Goal: Task Accomplishment & Management: Manage account settings

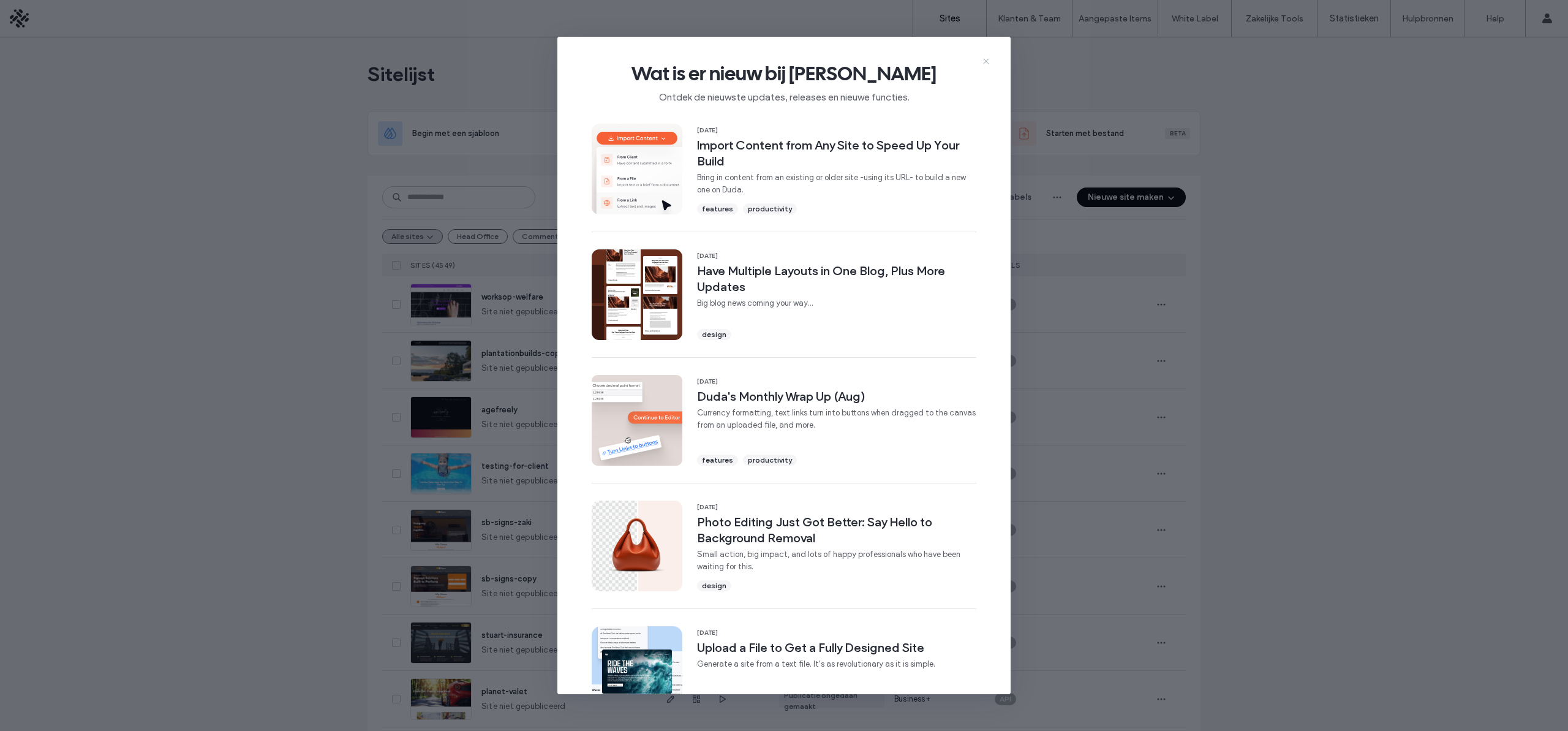
click at [983, 62] on icon at bounding box center [986, 61] width 10 height 10
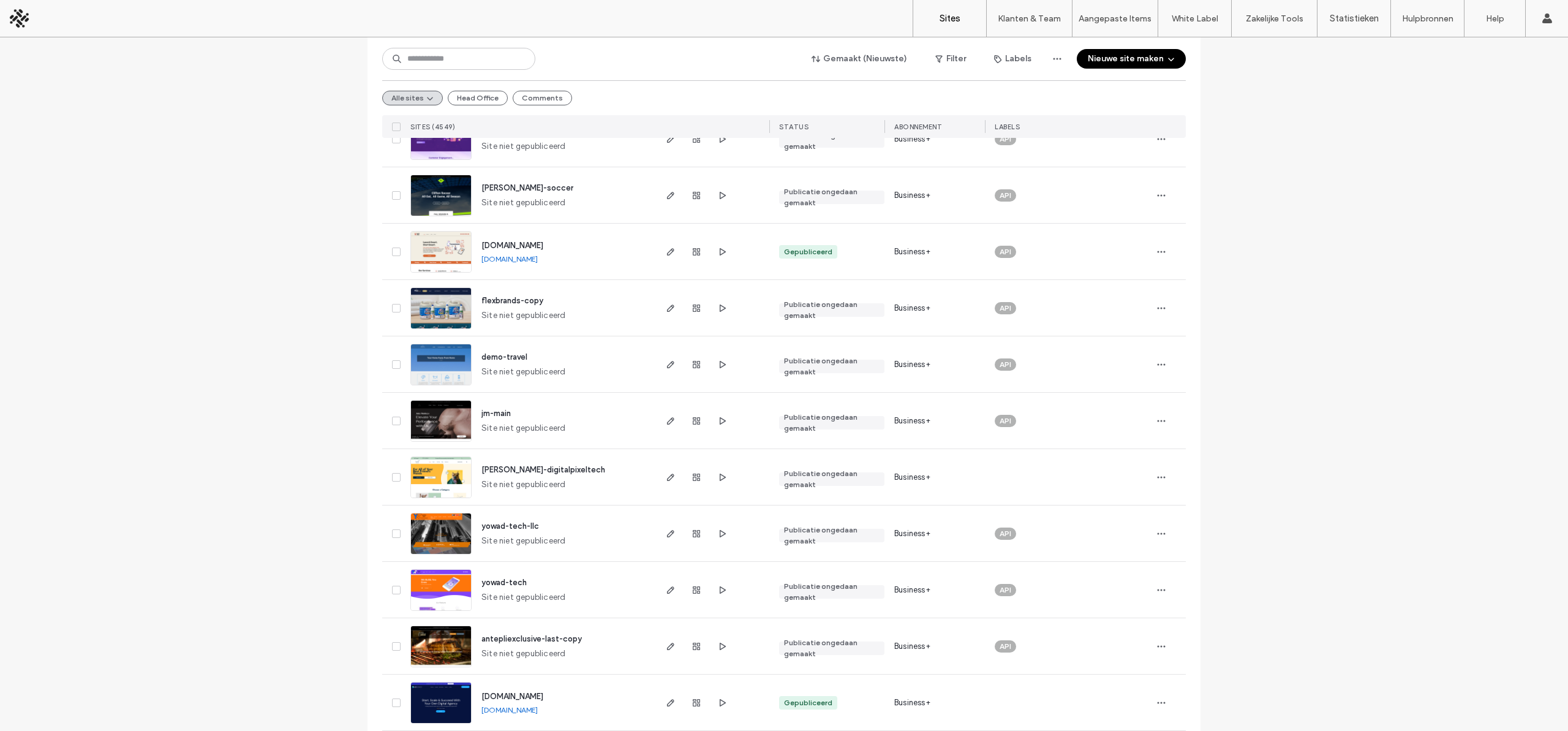
scroll to position [1265, 0]
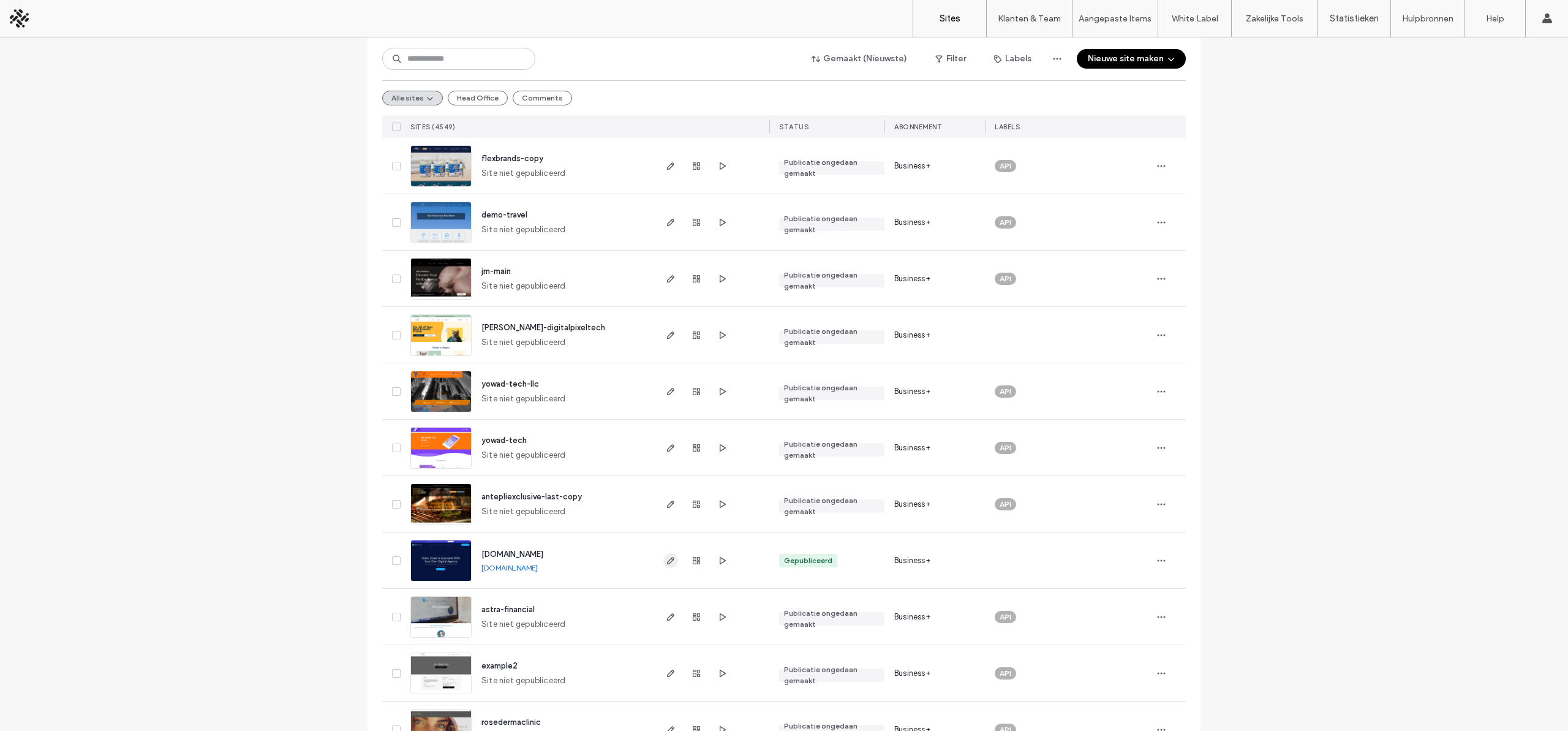
click at [666, 560] on icon "button" at bounding box center [670, 560] width 10 height 10
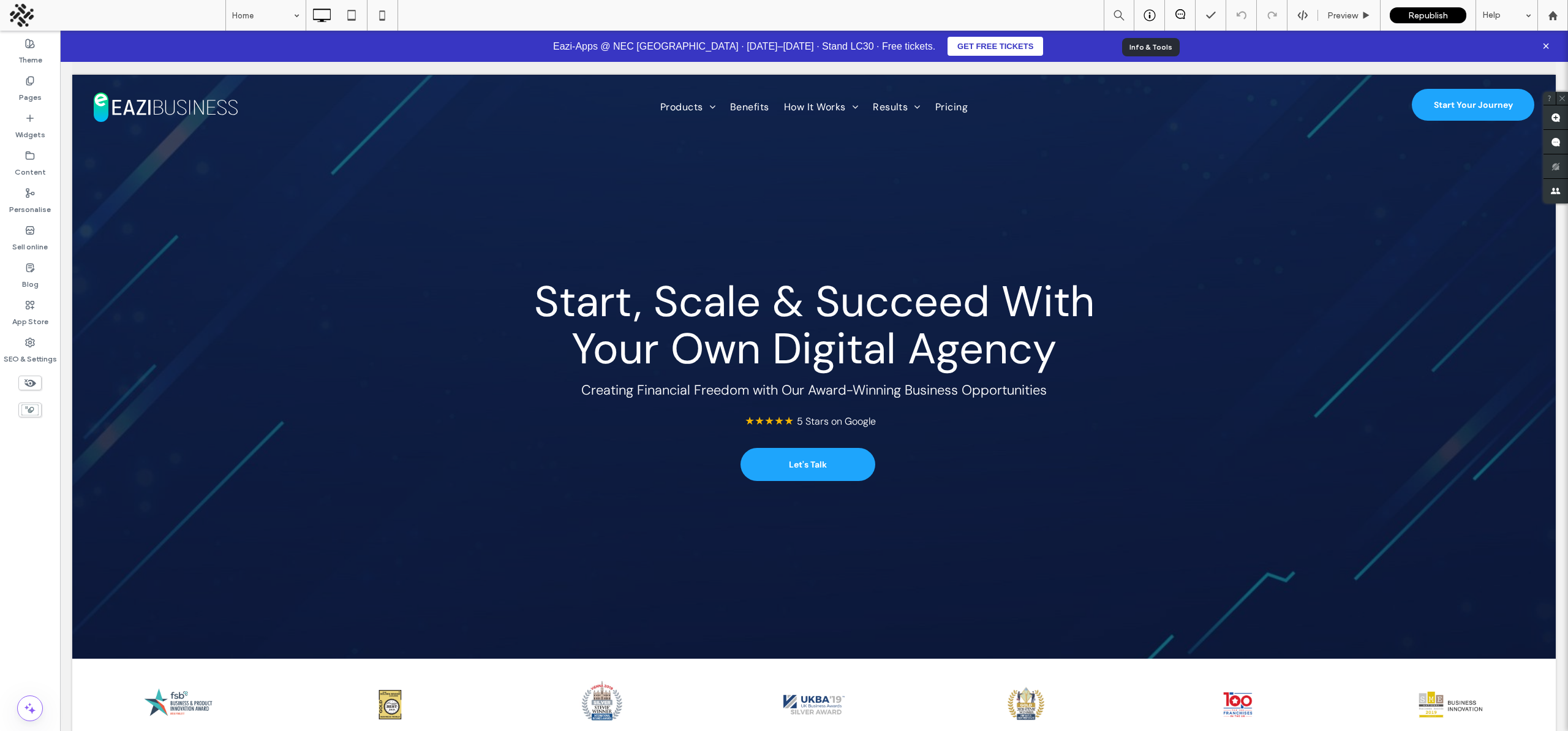
click at [1141, 12] on div at bounding box center [1148, 15] width 30 height 12
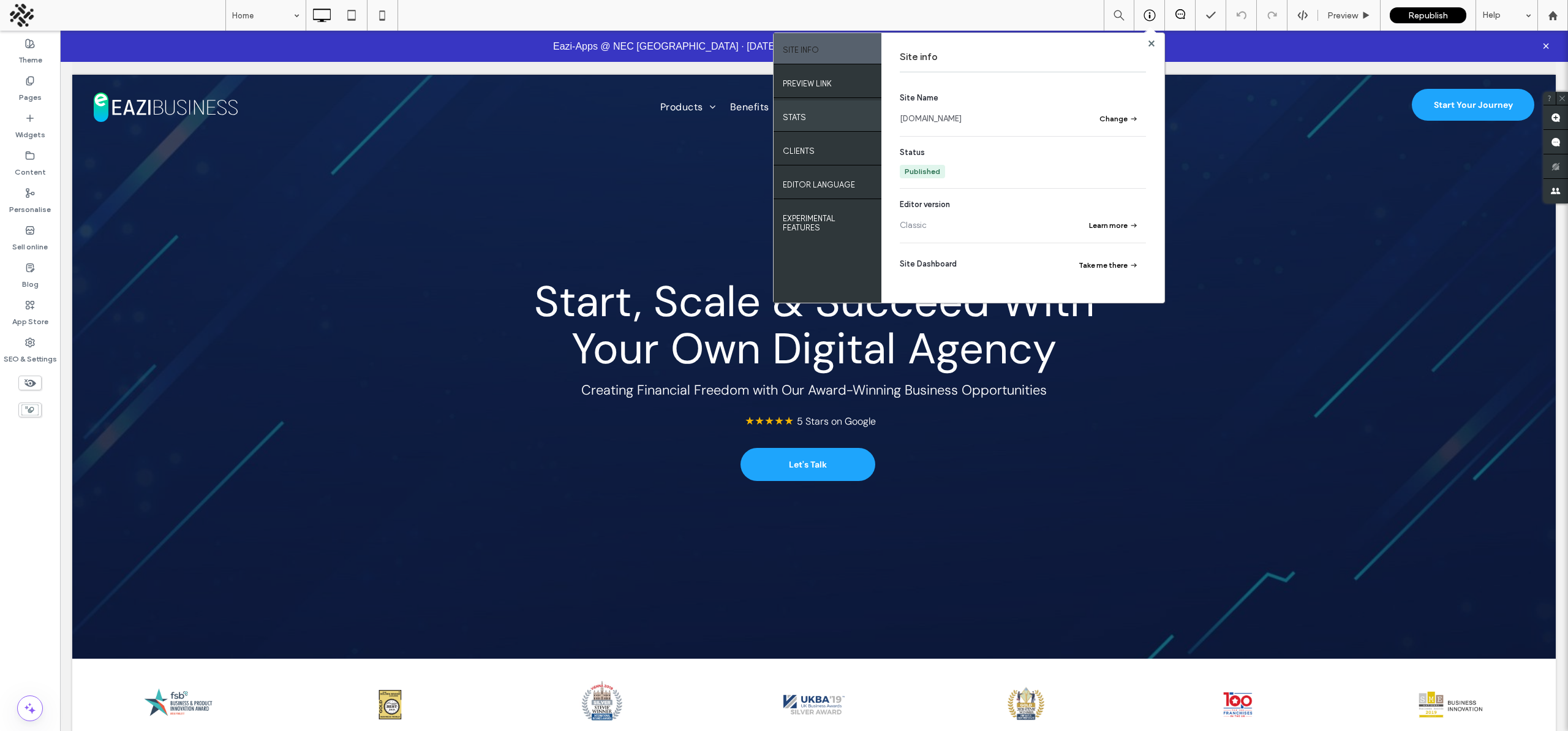
click at [860, 123] on div "Stats" at bounding box center [827, 116] width 108 height 31
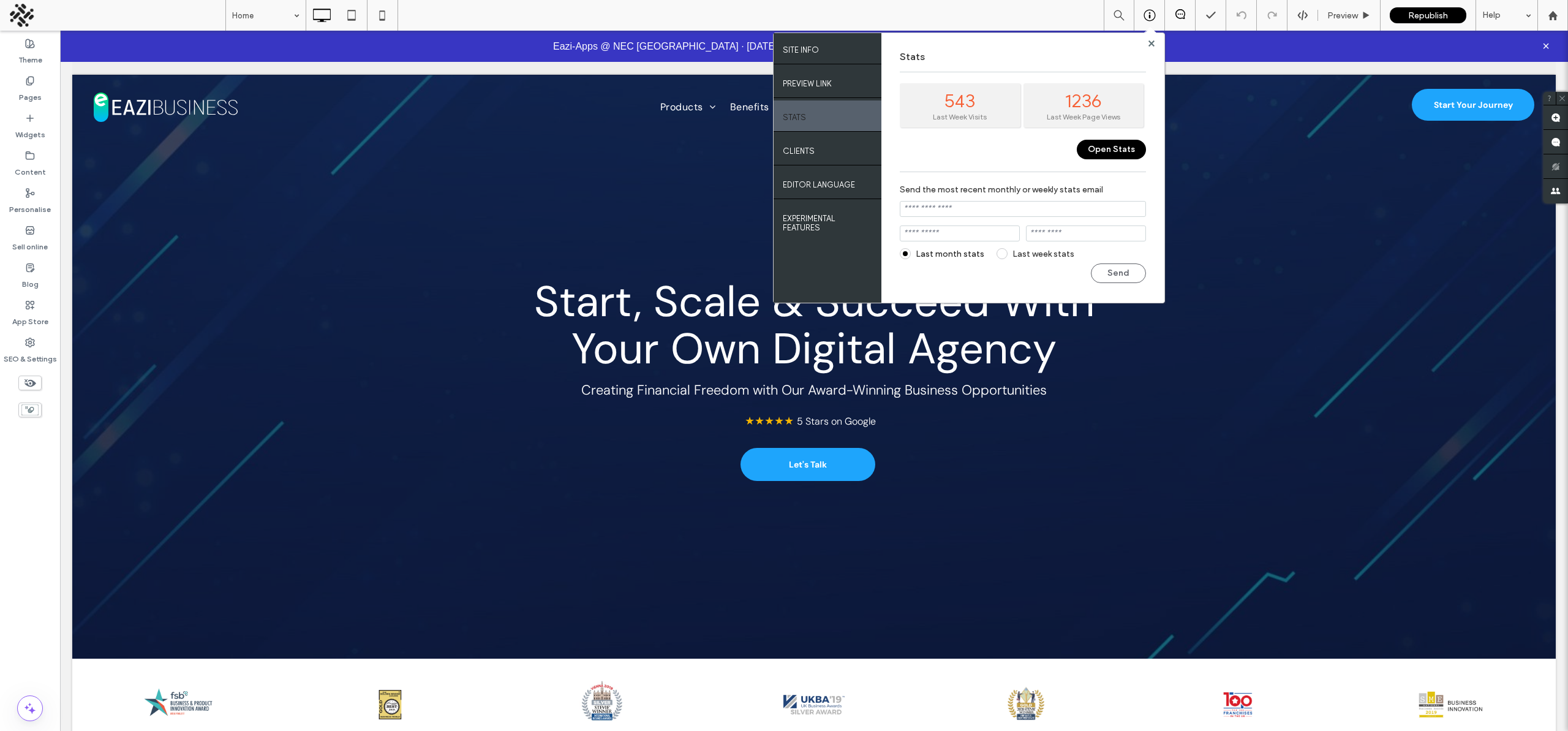
click at [1124, 152] on button "Open Stats" at bounding box center [1111, 149] width 69 height 20
click at [854, 153] on div "Clients" at bounding box center [827, 149] width 108 height 31
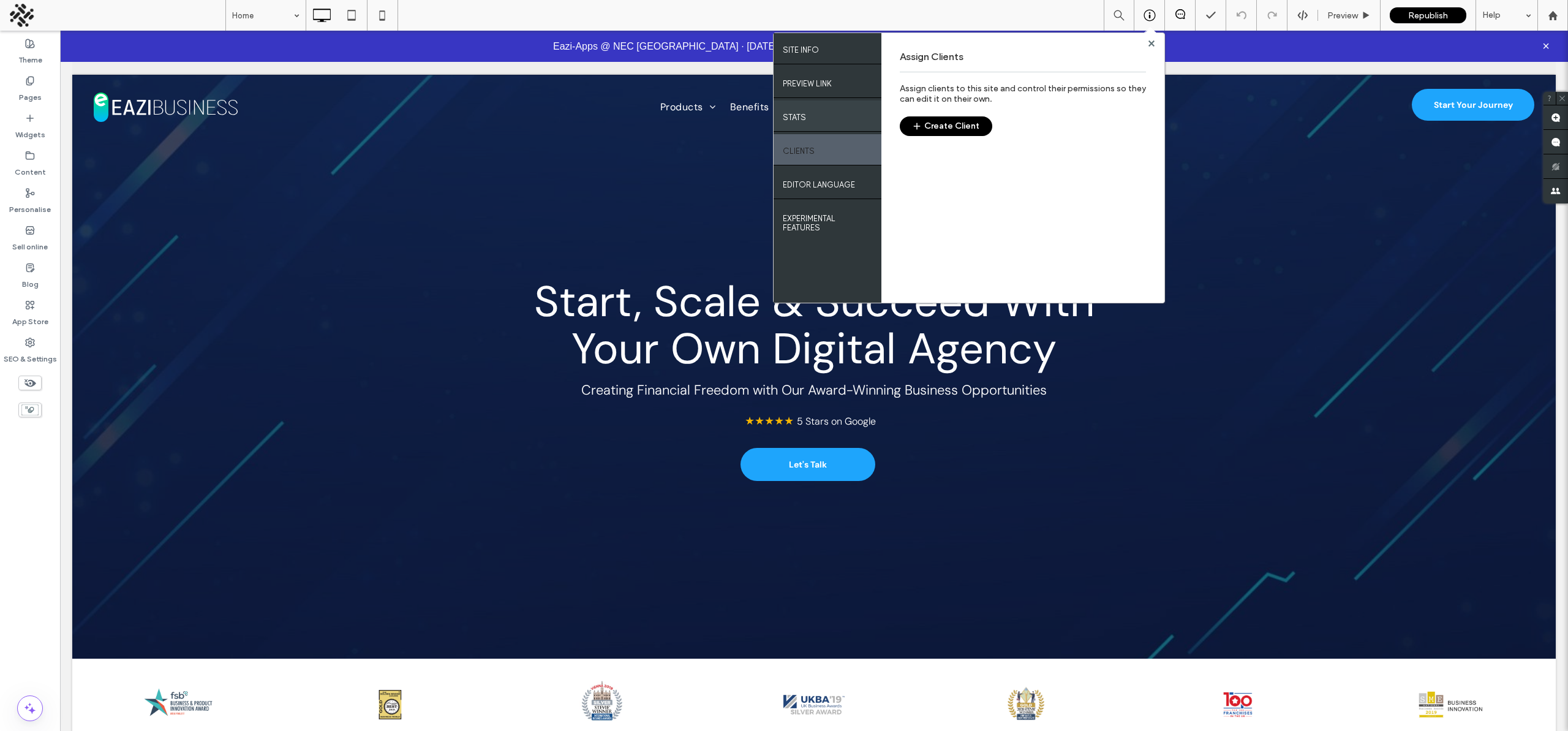
click at [802, 107] on label "Stats" at bounding box center [794, 114] width 23 height 15
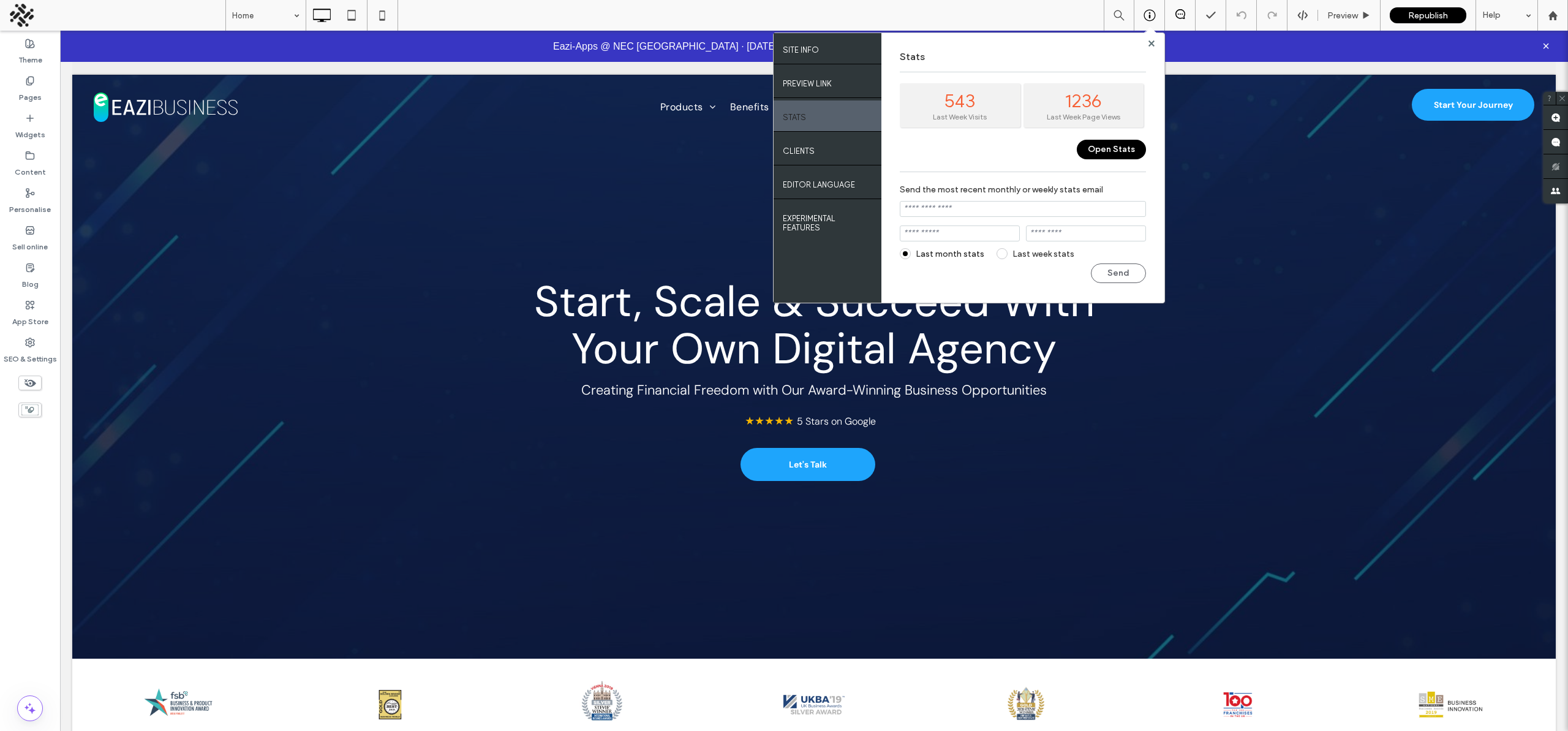
click at [994, 208] on input "email" at bounding box center [1022, 209] width 246 height 16
click at [1008, 212] on input "email" at bounding box center [1022, 209] width 246 height 16
type input "**********"
type input "****"
type input "******"
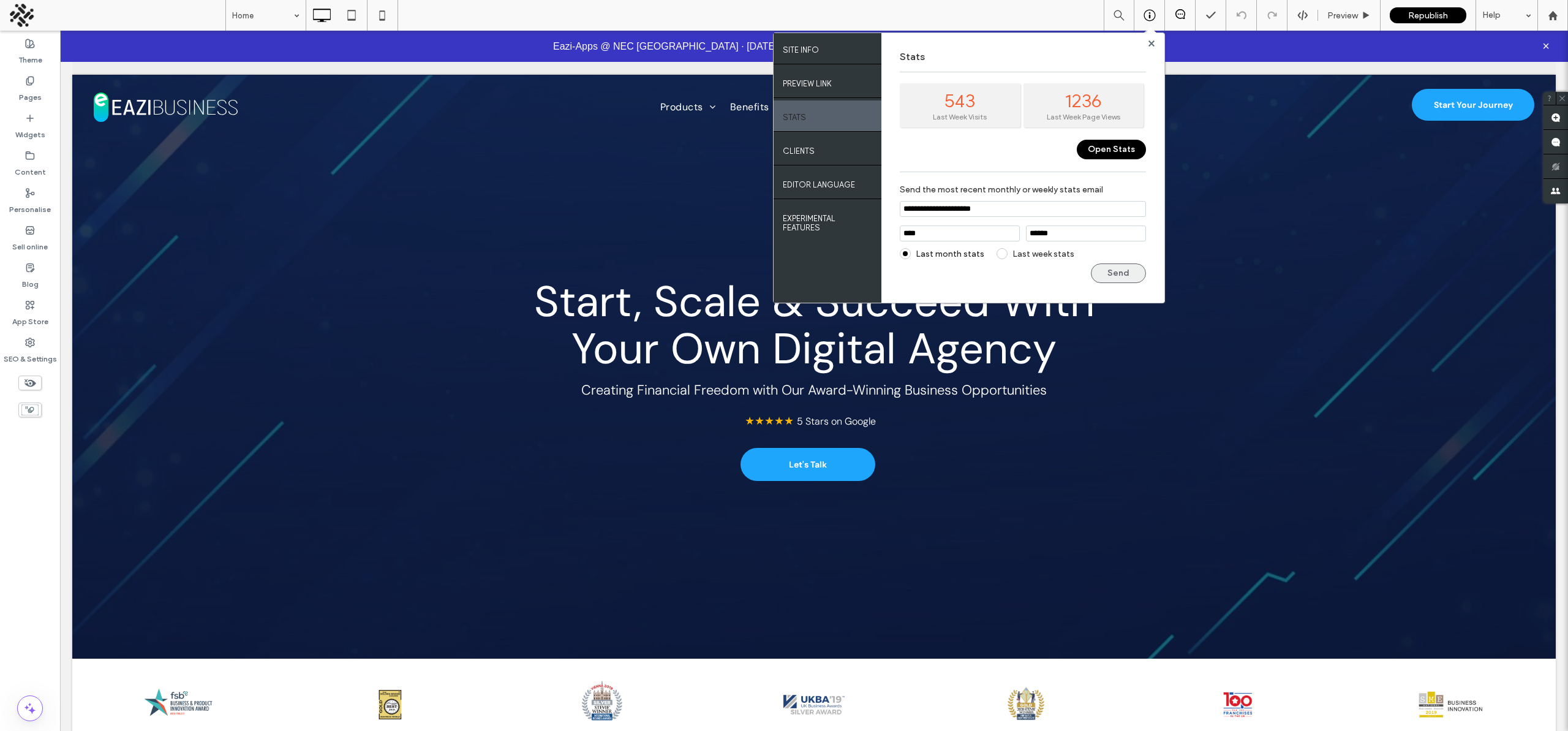
click at [1103, 271] on button "Send" at bounding box center [1118, 274] width 55 height 20
click at [1012, 254] on label "Last week stats" at bounding box center [1043, 254] width 62 height 11
click at [1117, 273] on button "Sent" at bounding box center [1118, 274] width 55 height 20
click at [1154, 46] on div at bounding box center [1151, 43] width 9 height 9
click at [1151, 44] on use at bounding box center [1150, 42] width 6 height 6
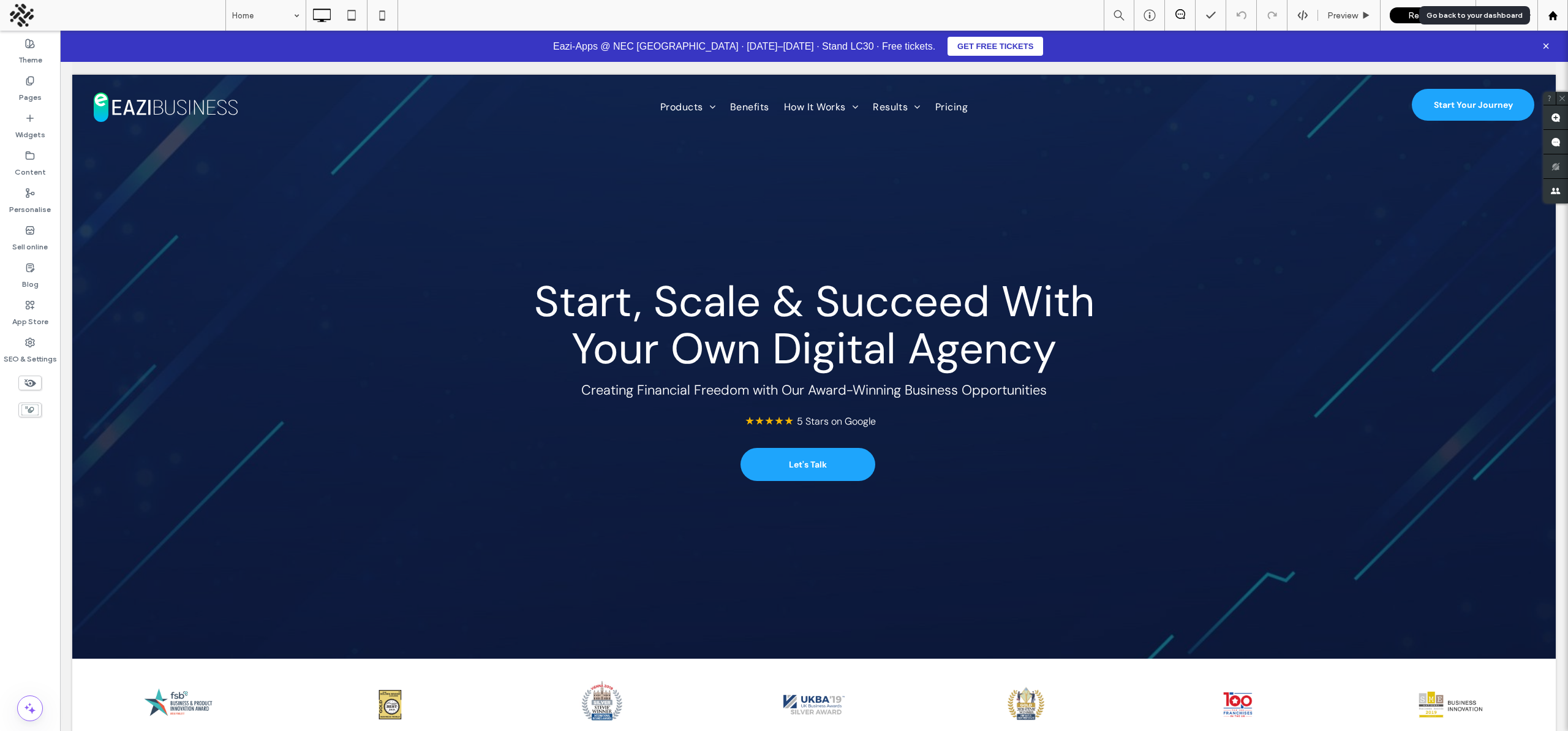
click at [1557, 21] on div at bounding box center [1552, 15] width 31 height 31
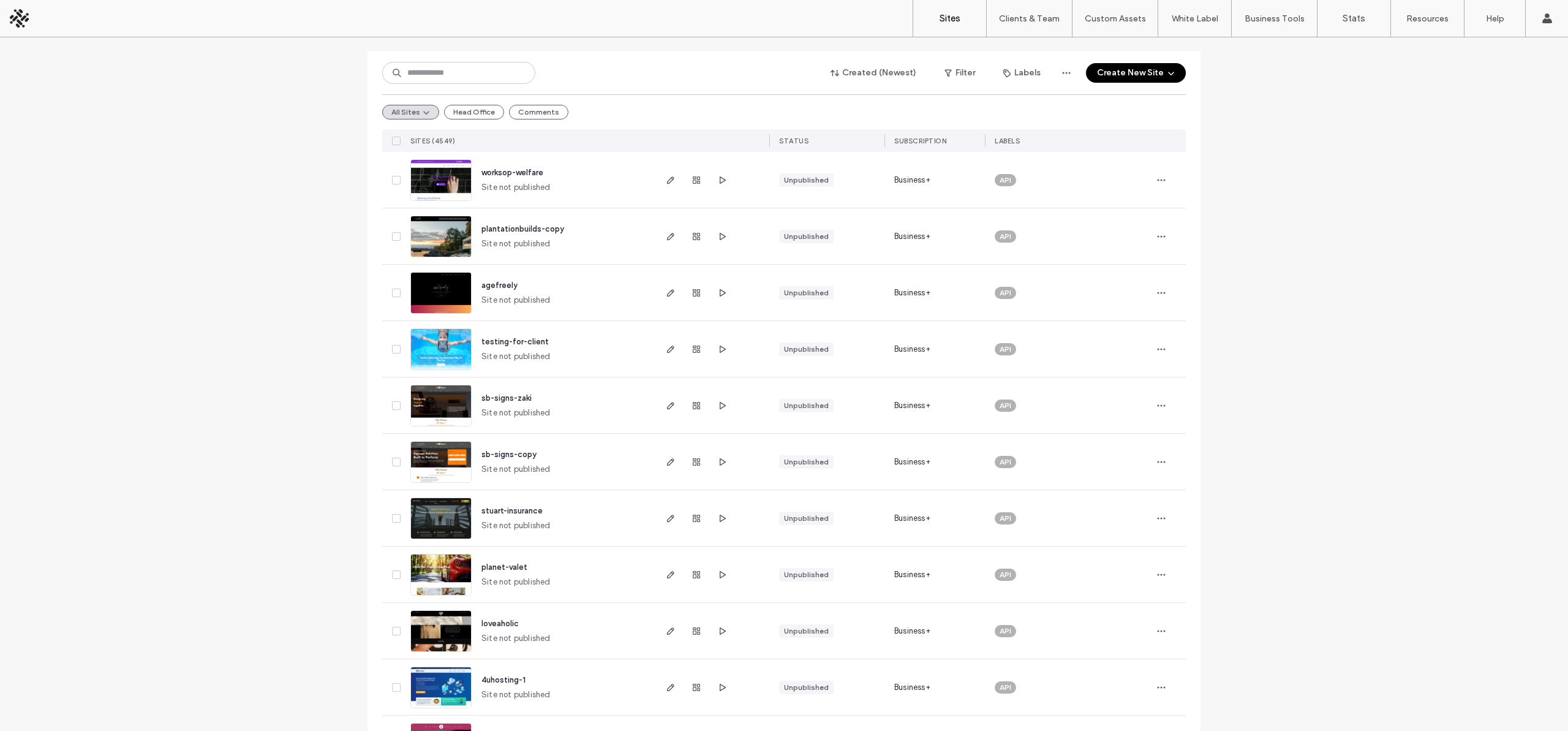
click at [518, 175] on span "worksop-welfare" at bounding box center [512, 173] width 62 height 9
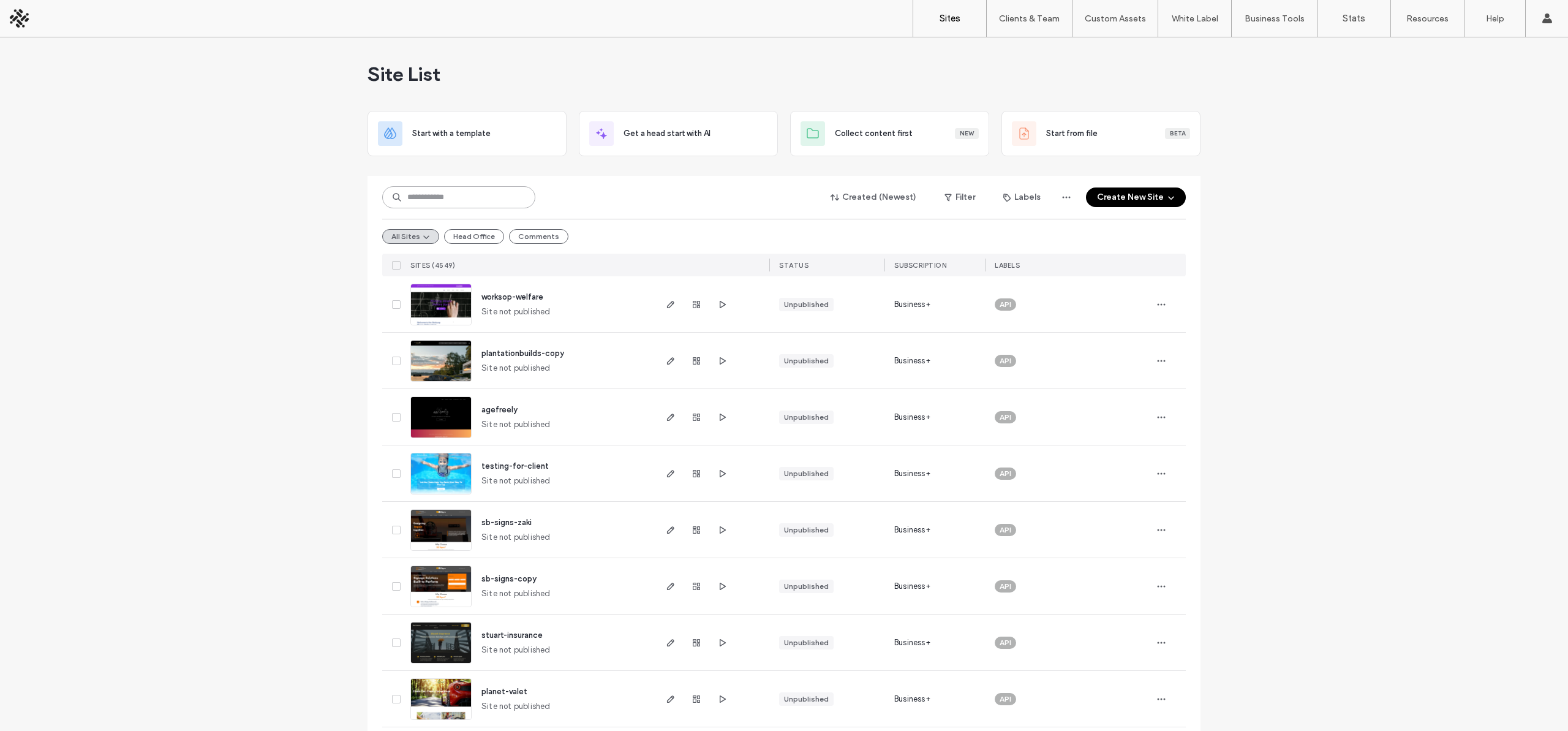
click at [450, 197] on input at bounding box center [459, 197] width 153 height 22
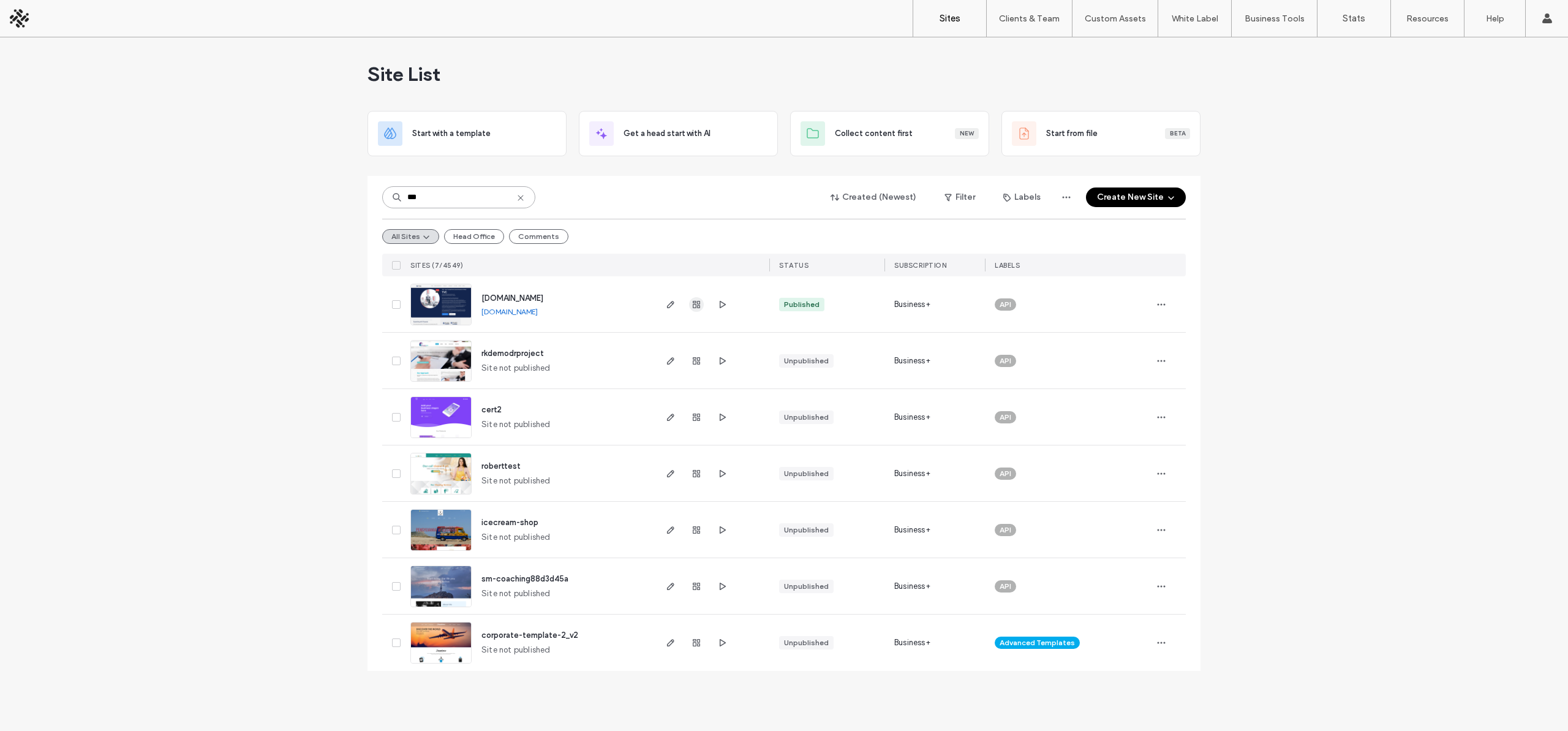
type input "***"
click at [696, 302] on use "button" at bounding box center [696, 304] width 7 height 7
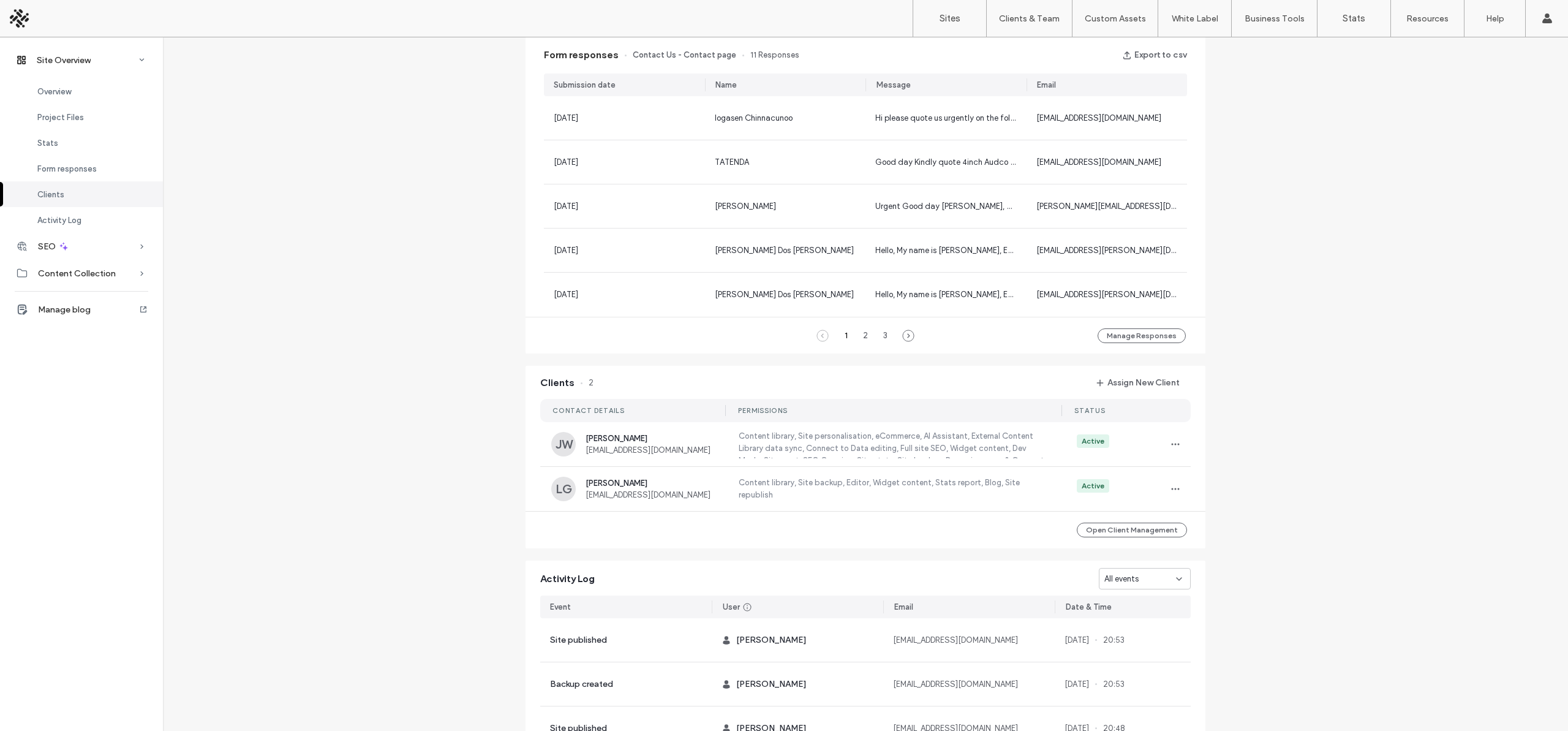
scroll to position [822, 0]
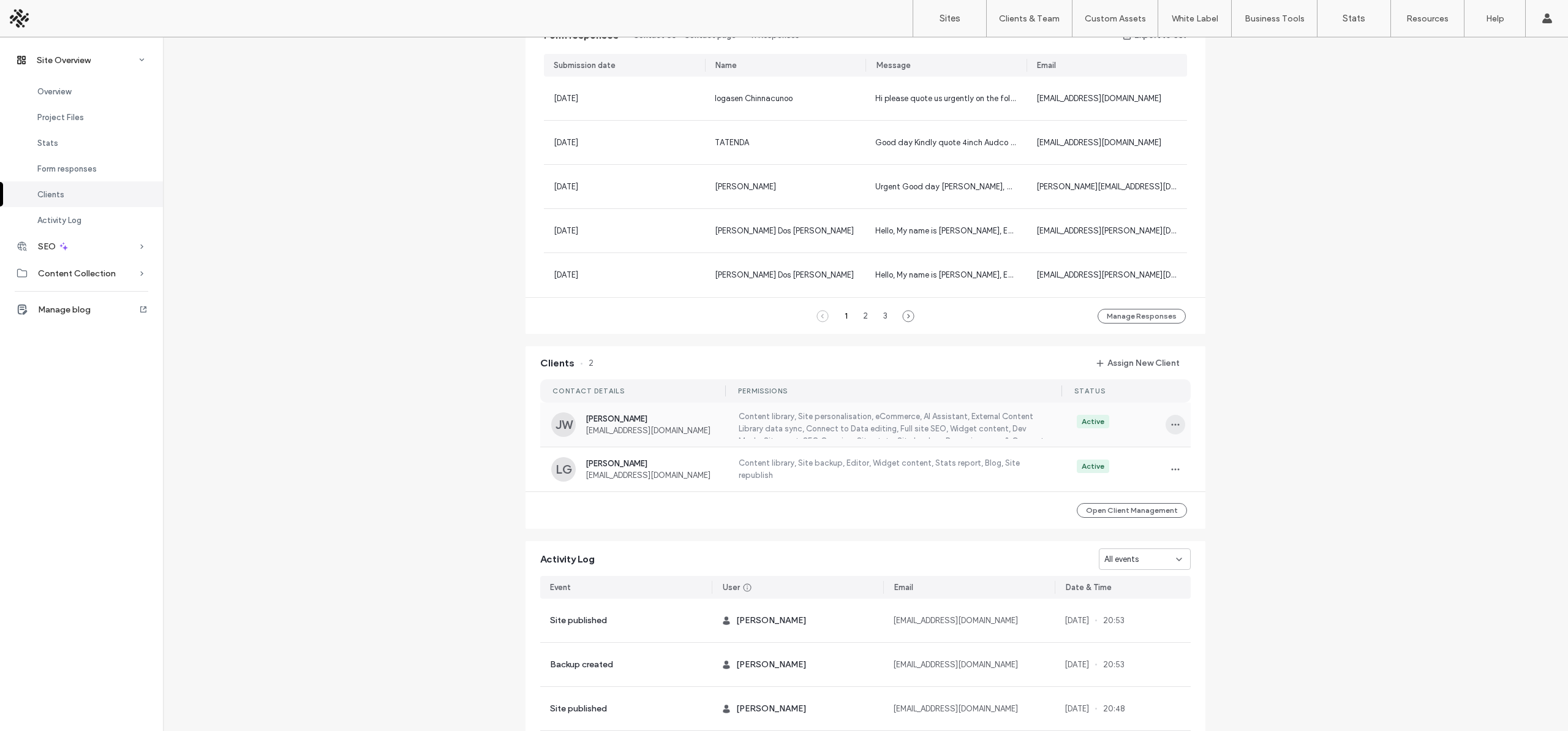
click at [1170, 425] on icon "button" at bounding box center [1175, 424] width 10 height 10
click at [1218, 462] on span "Edit Permissions" at bounding box center [1215, 457] width 58 height 12
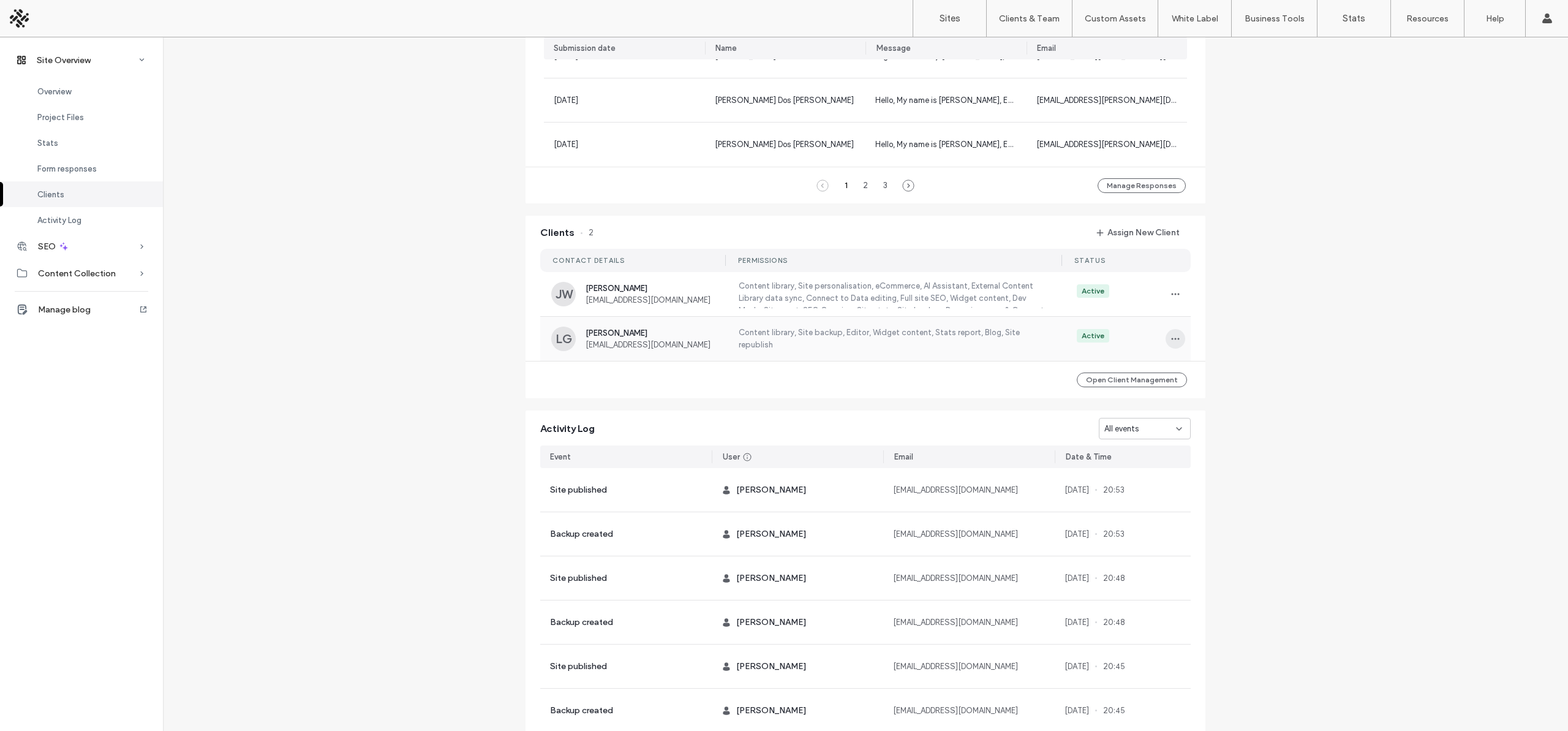
click at [1180, 344] on span "button" at bounding box center [1176, 339] width 20 height 20
click at [1213, 368] on span "Edit Permissions" at bounding box center [1215, 371] width 58 height 12
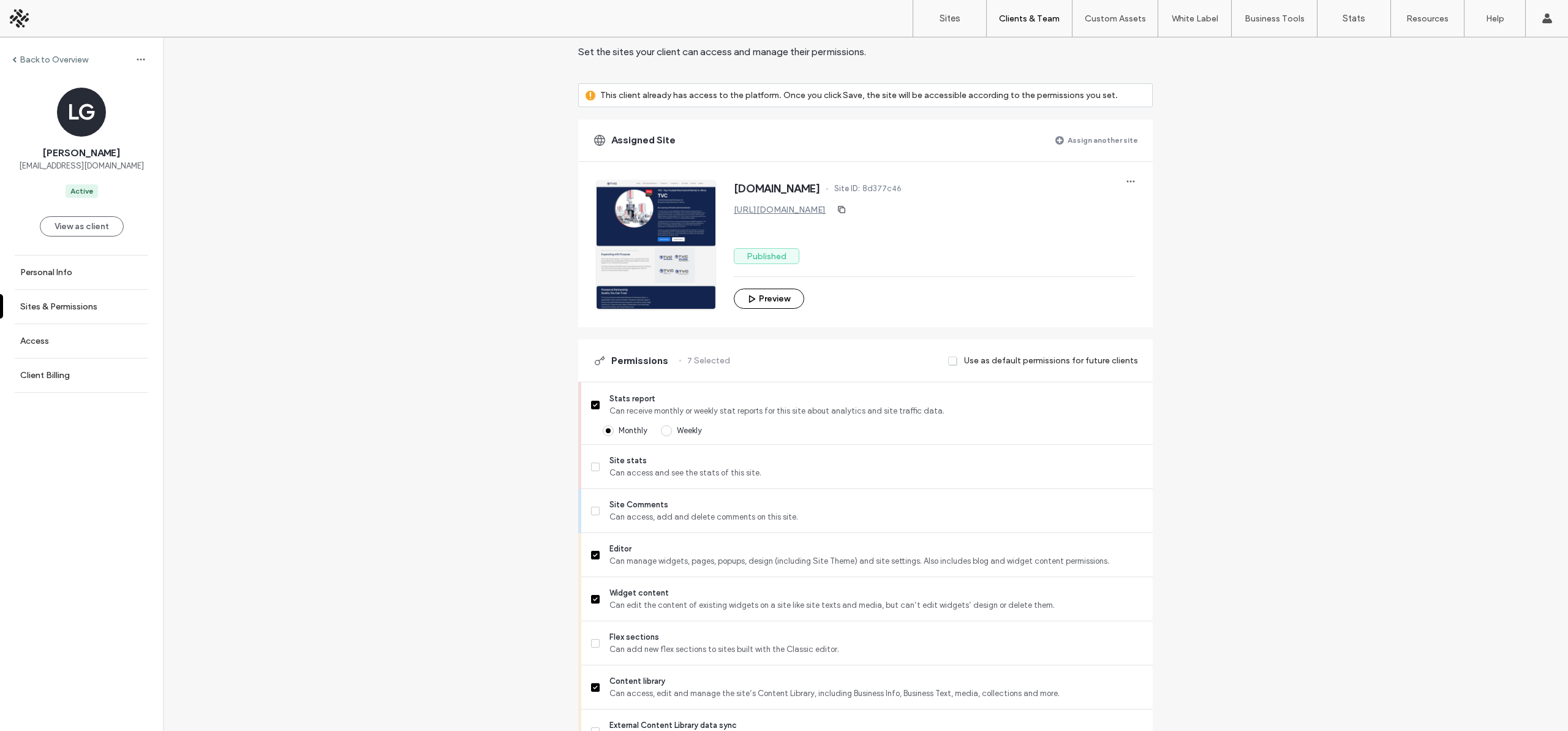
scroll to position [74, 0]
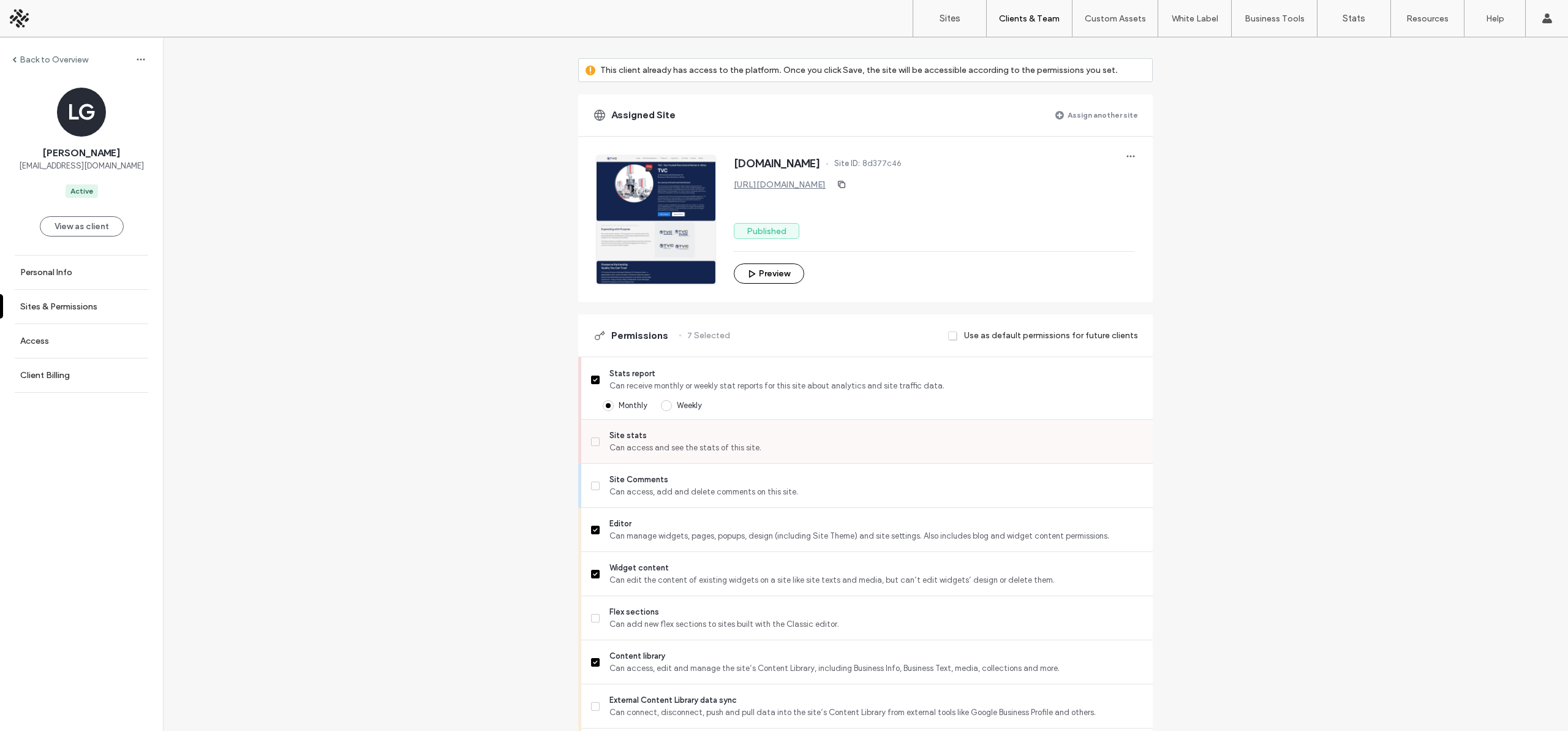
click at [592, 443] on span at bounding box center [595, 442] width 9 height 9
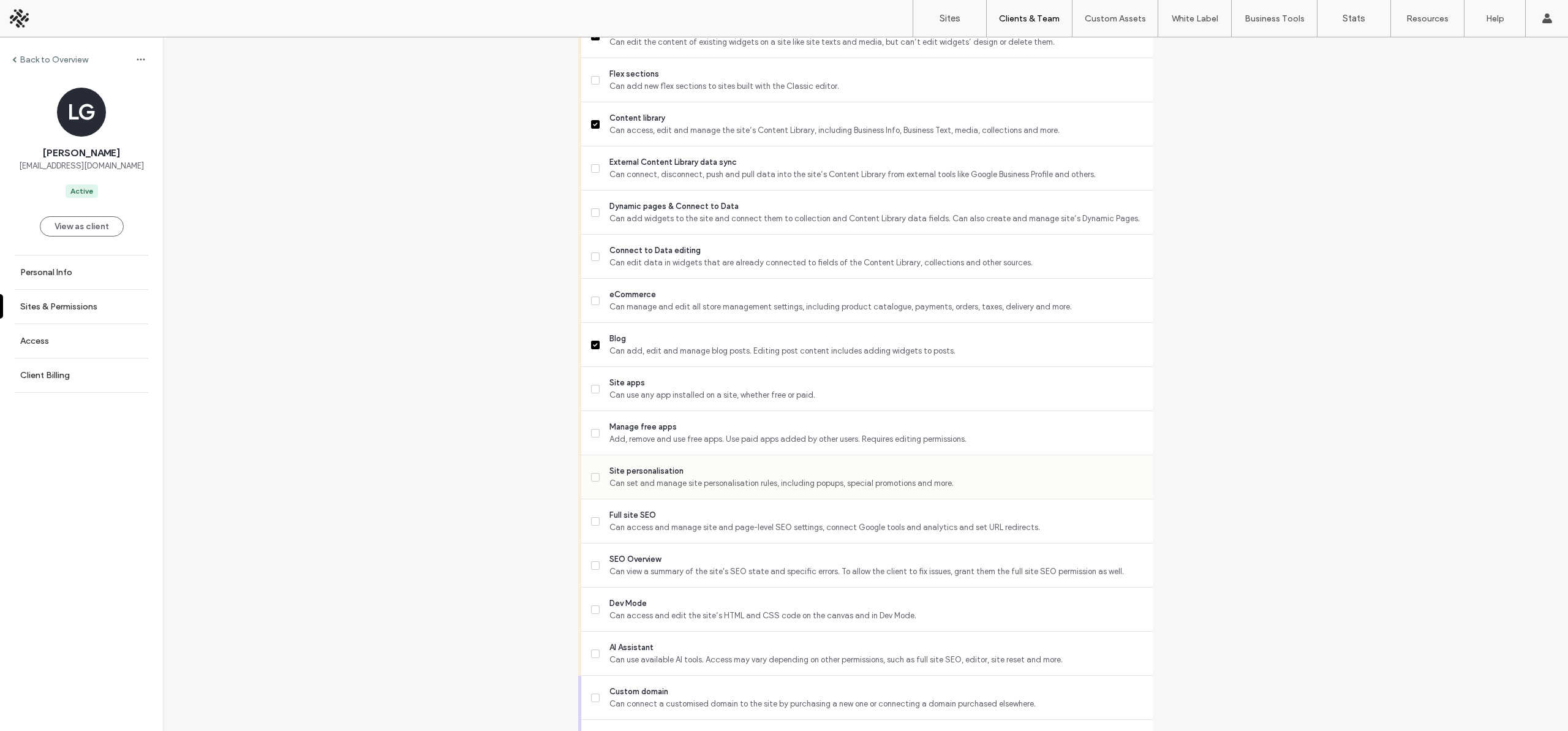
scroll to position [821, 0]
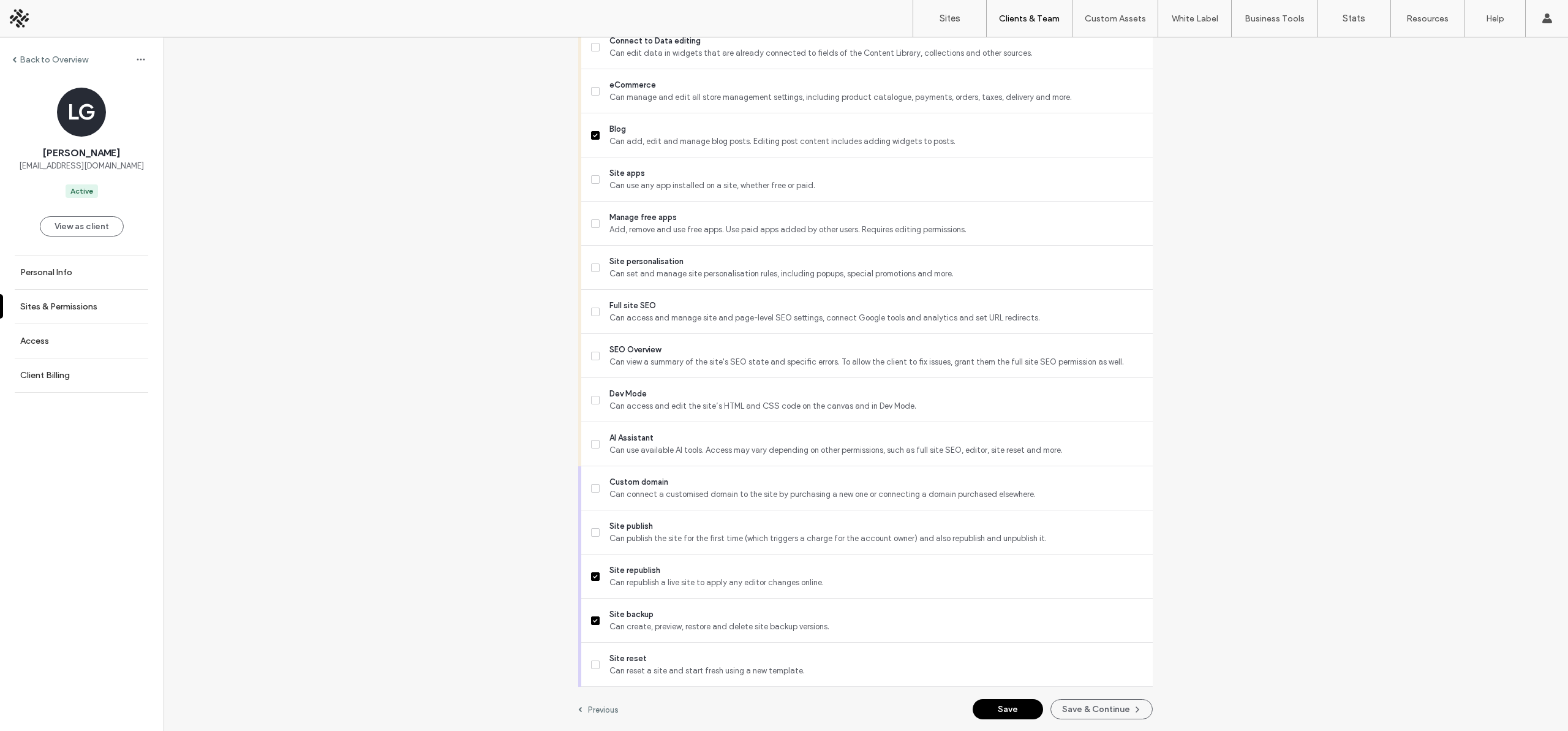
click at [1002, 713] on button "Save" at bounding box center [1008, 709] width 70 height 20
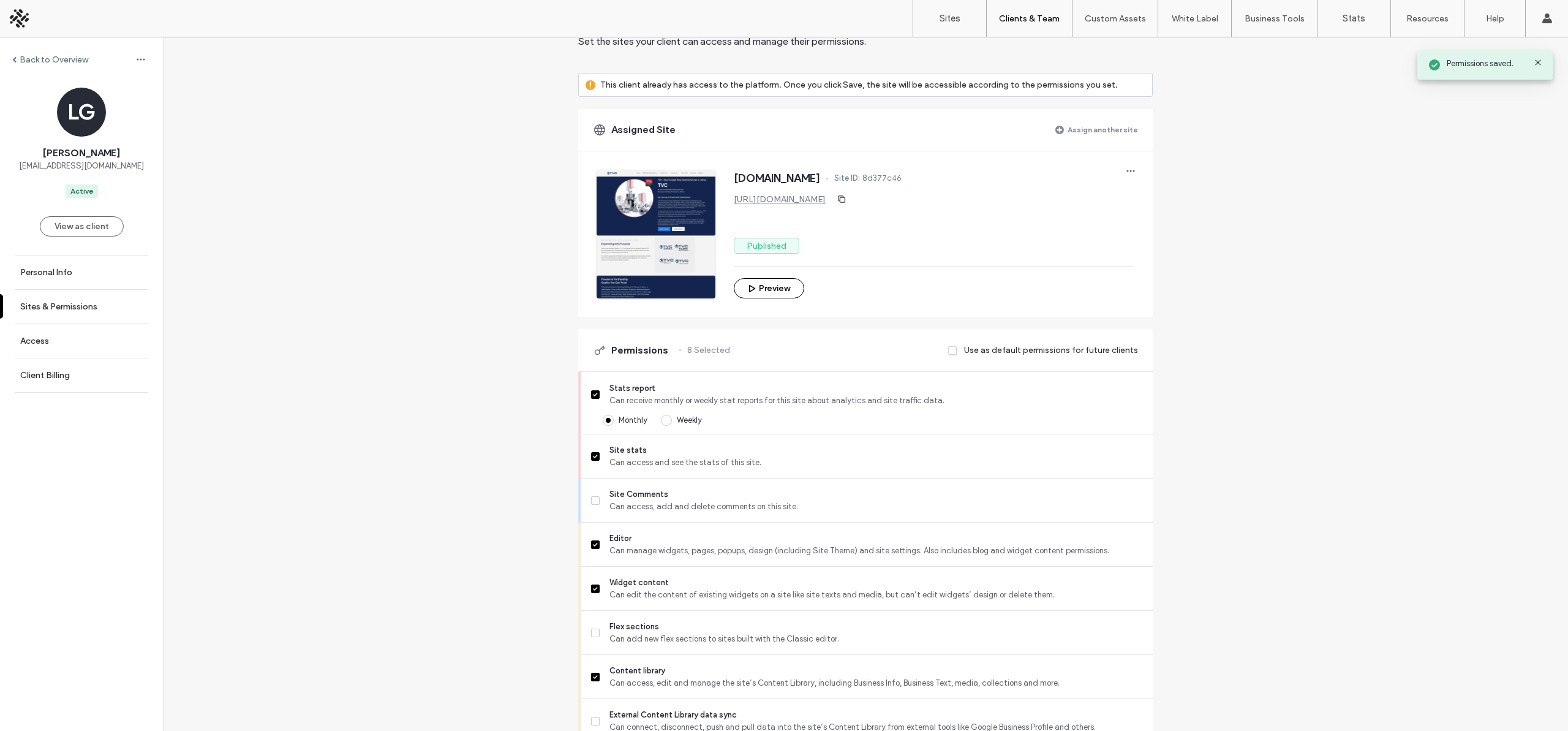
scroll to position [0, 0]
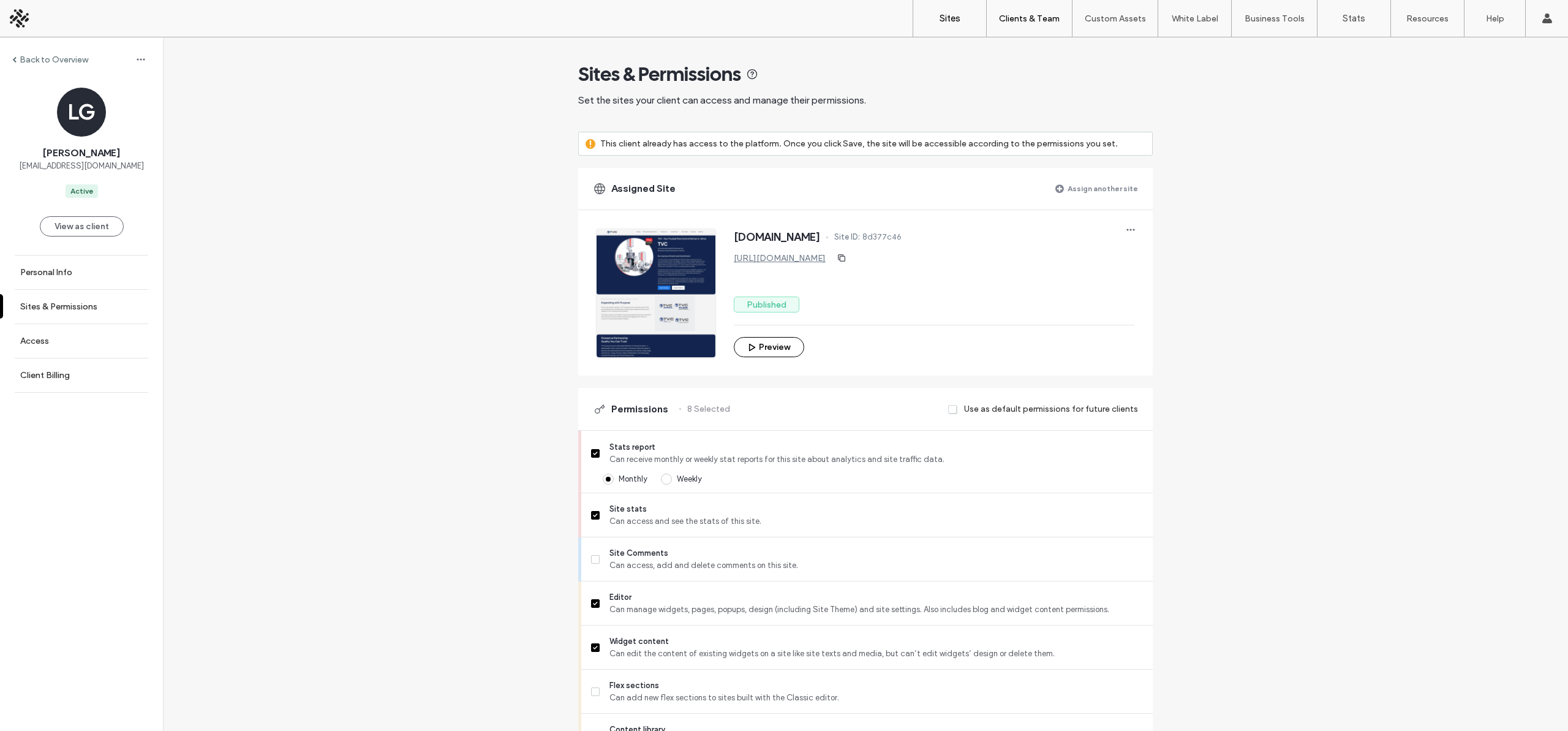
click at [951, 18] on label "Sites" at bounding box center [949, 18] width 21 height 11
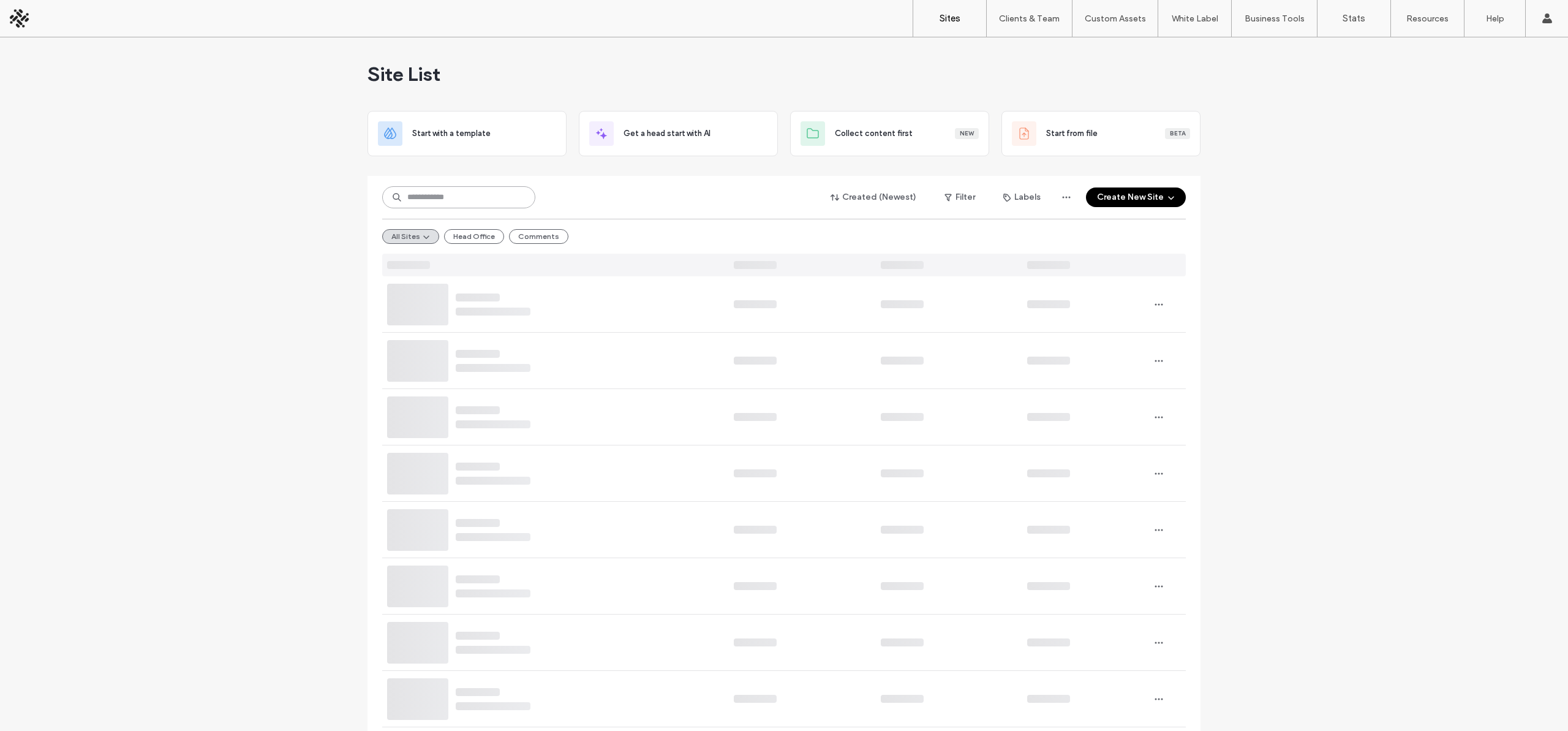
click at [480, 196] on input at bounding box center [459, 197] width 153 height 22
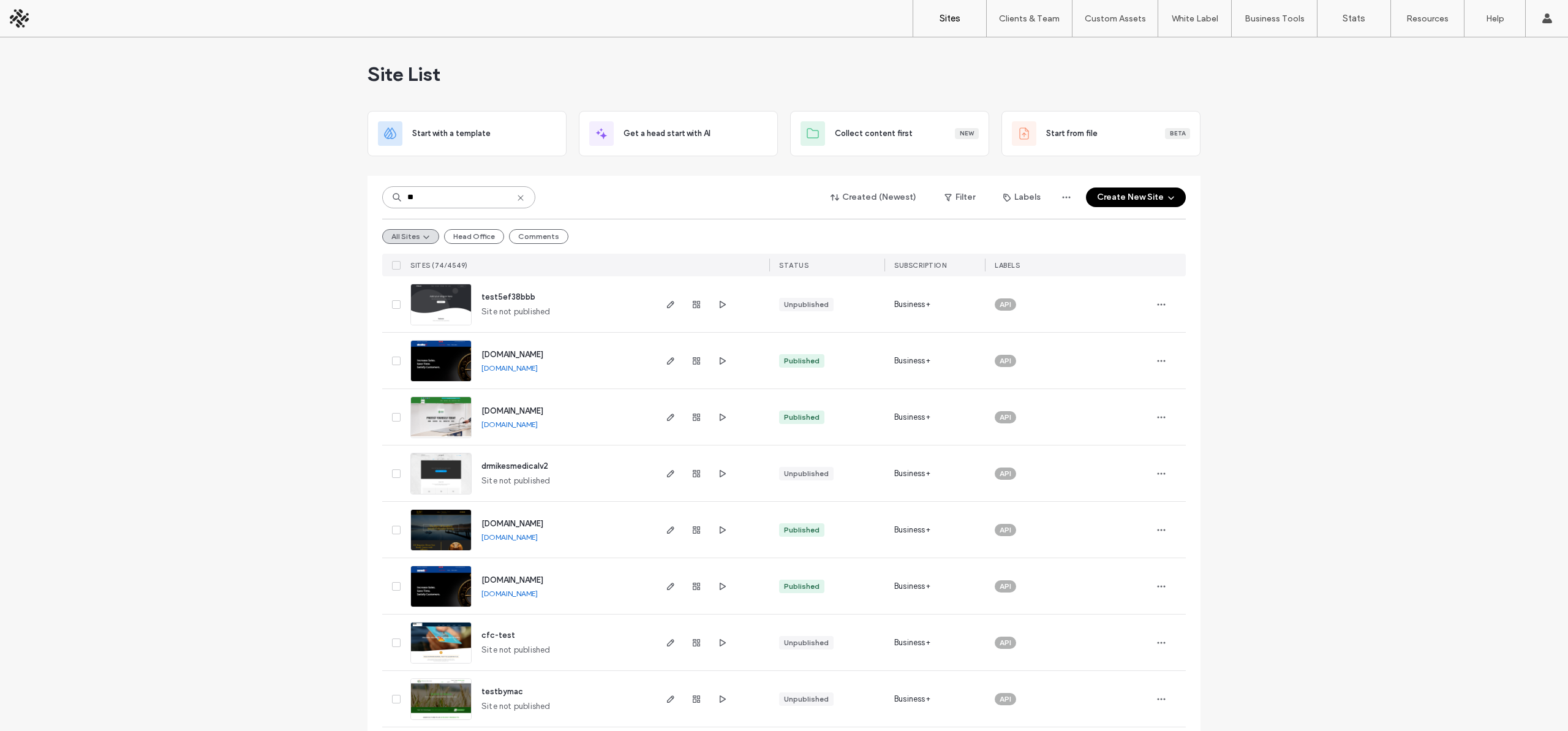
type input "**"
